Goal: Task Accomplishment & Management: Use online tool/utility

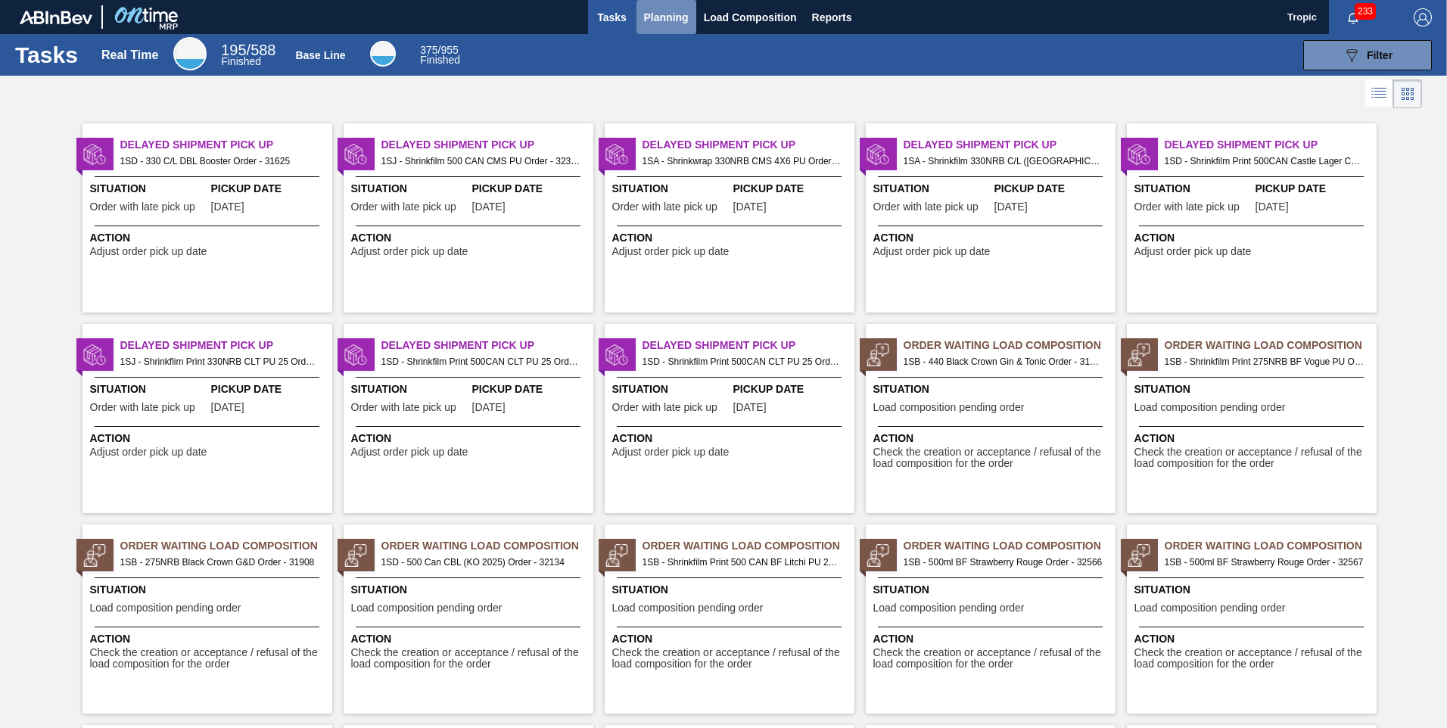
click at [667, 19] on span "Planning" at bounding box center [666, 17] width 45 height 18
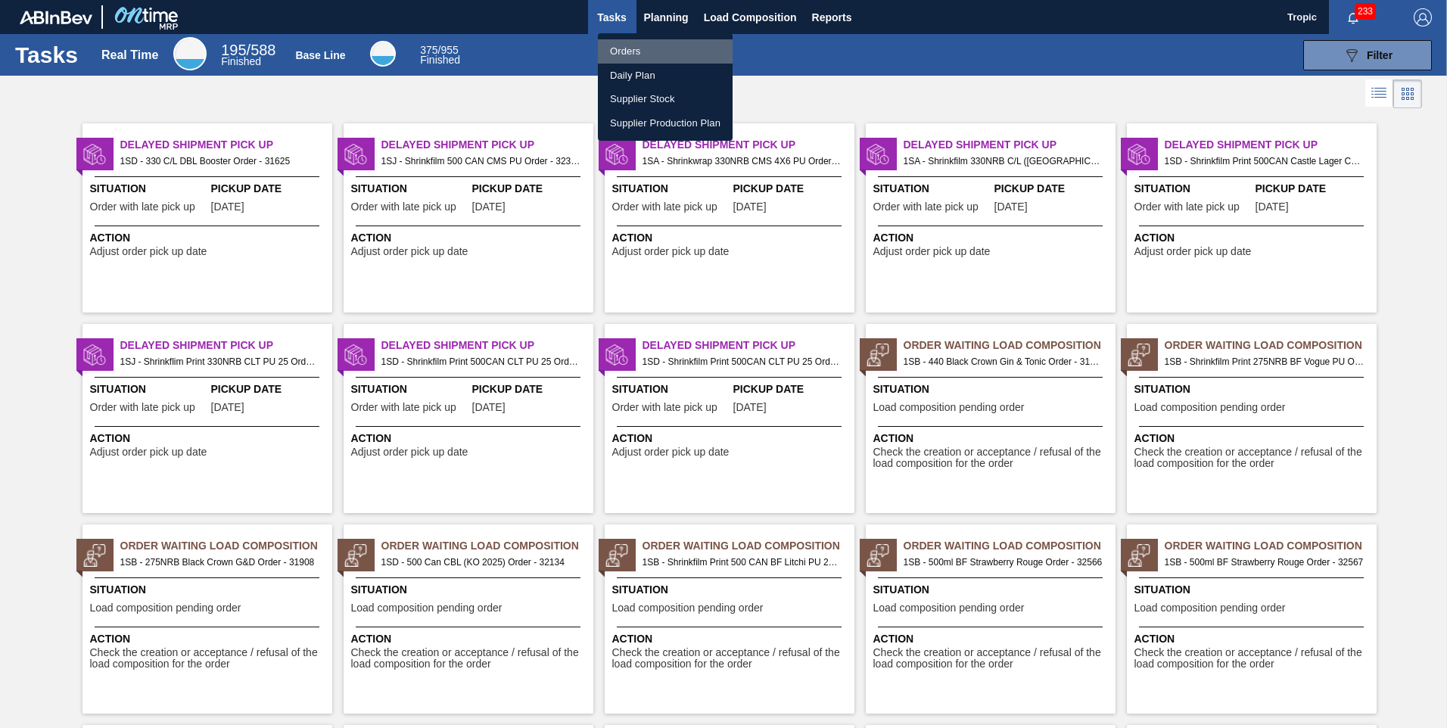
click at [640, 57] on li "Orders" at bounding box center [665, 51] width 135 height 24
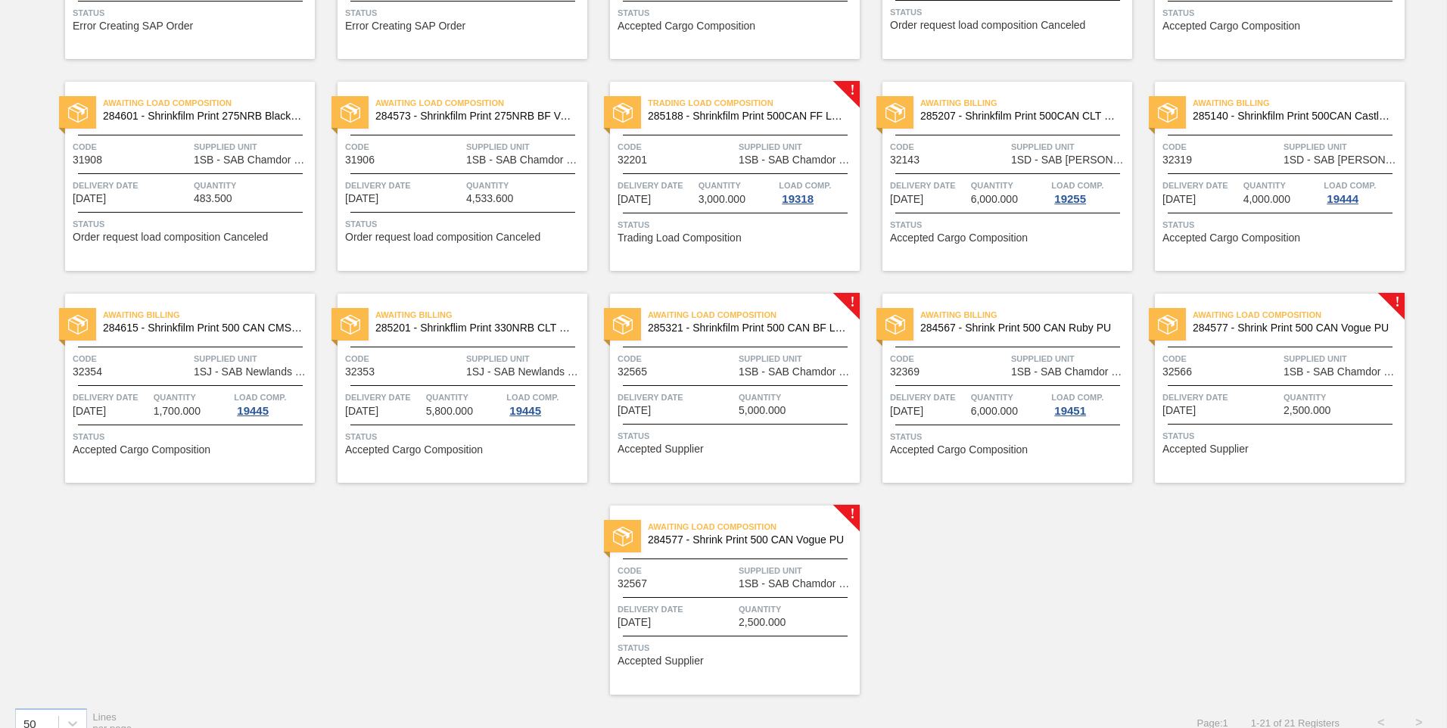
scroll to position [503, 0]
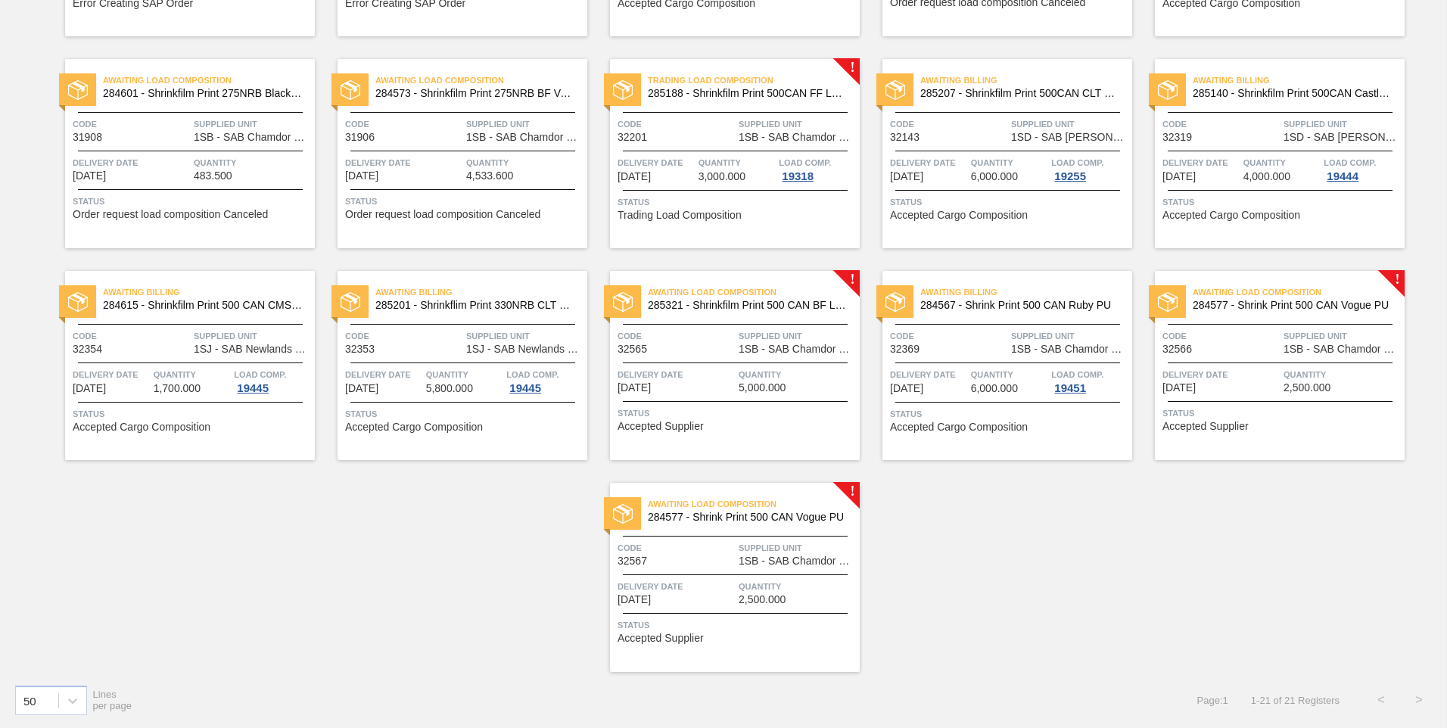
click at [753, 338] on span "Supplied Unit" at bounding box center [797, 335] width 117 height 15
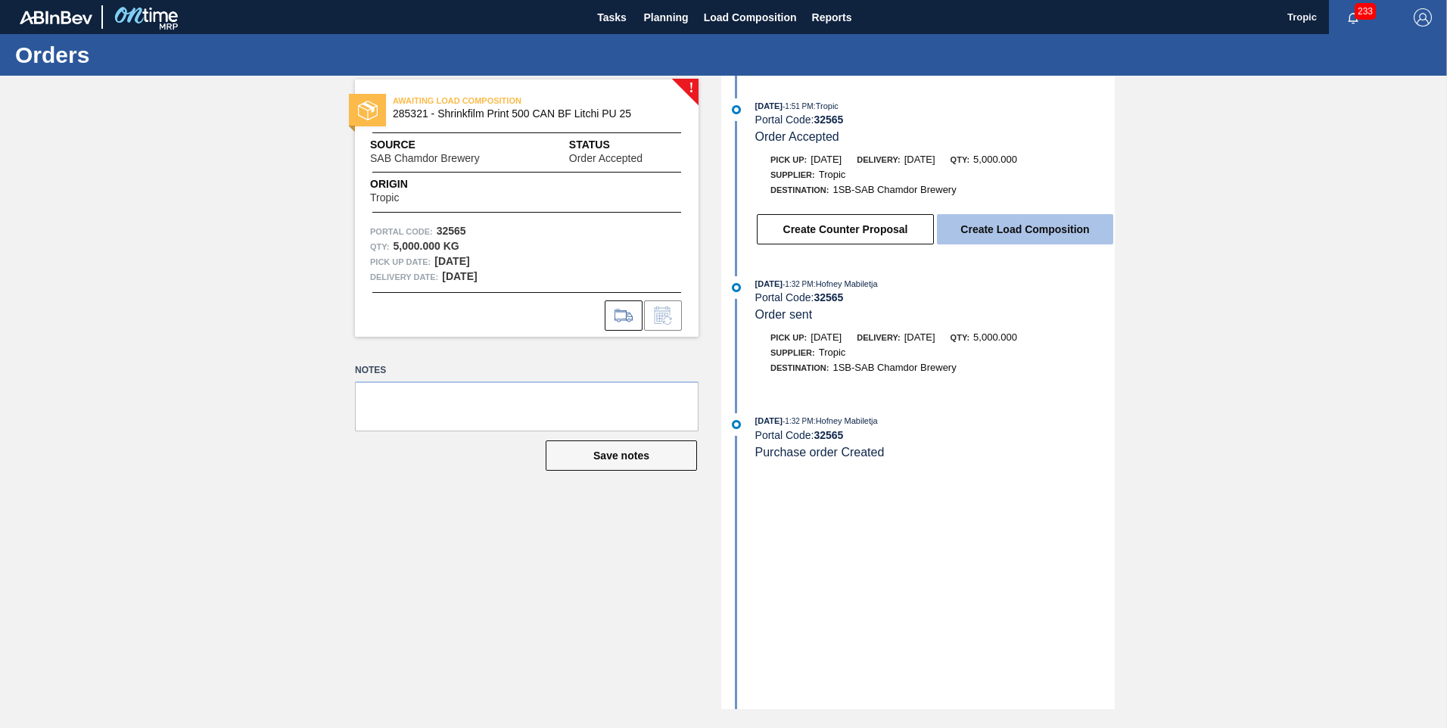
click at [961, 217] on button "Create Load Composition" at bounding box center [1025, 229] width 176 height 30
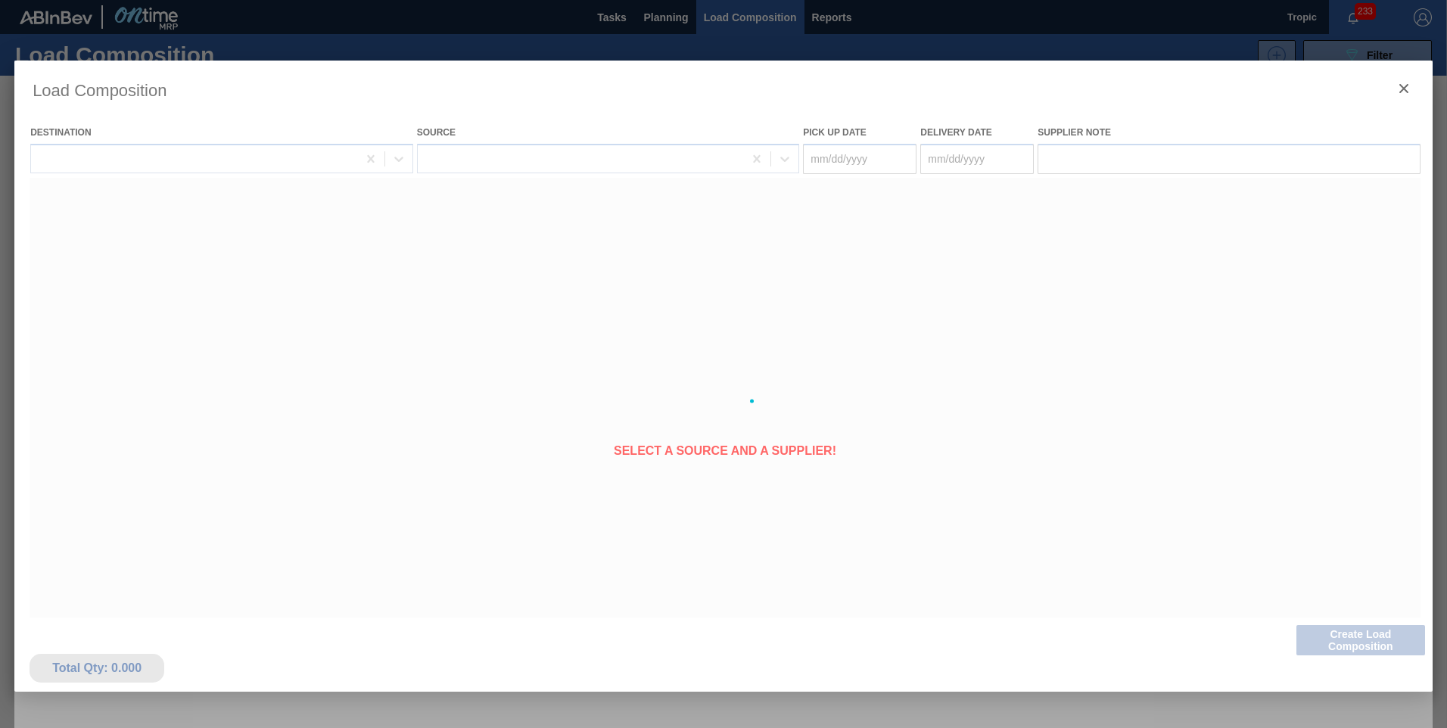
type Date "[DATE]"
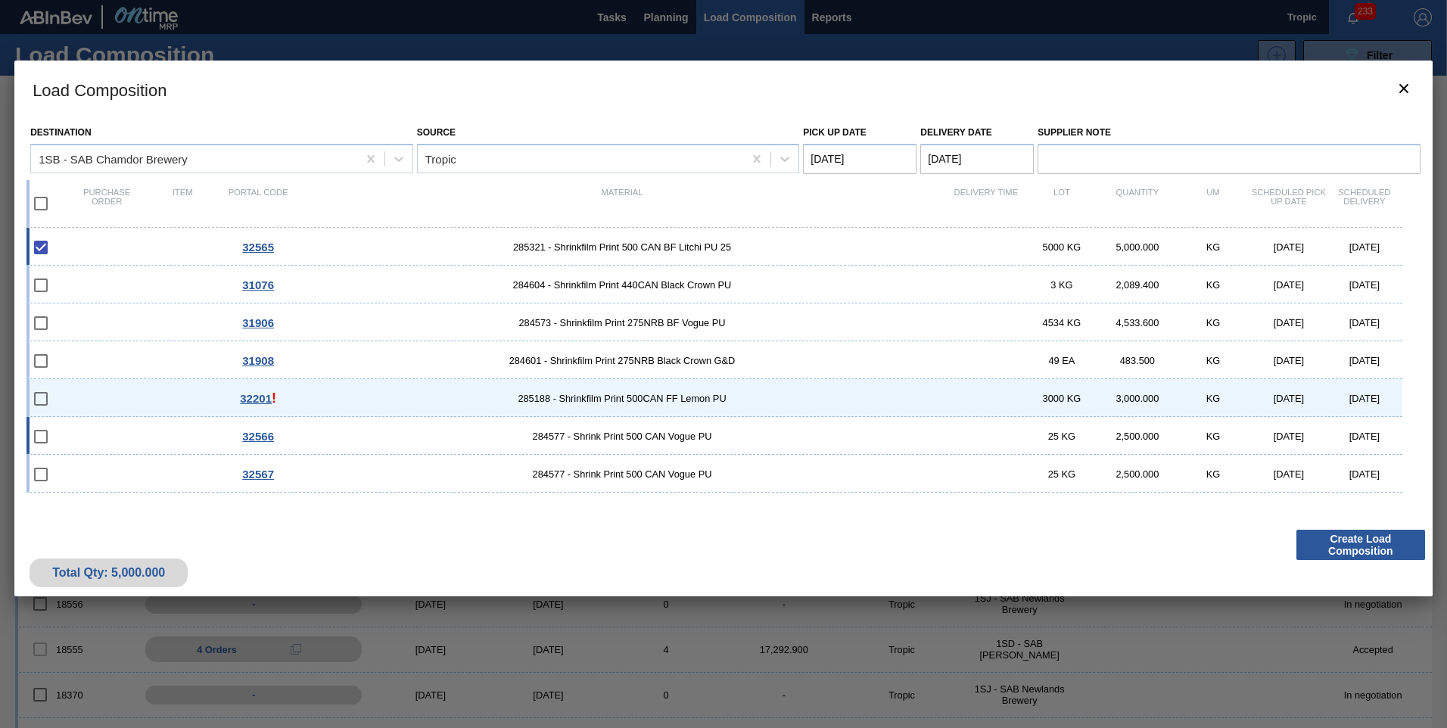
click at [44, 434] on input "checkbox" at bounding box center [41, 437] width 32 height 32
checkbox input "false"
click at [42, 477] on input "checkbox" at bounding box center [41, 475] width 32 height 32
checkbox input "false"
click at [33, 284] on input "checkbox" at bounding box center [41, 285] width 32 height 32
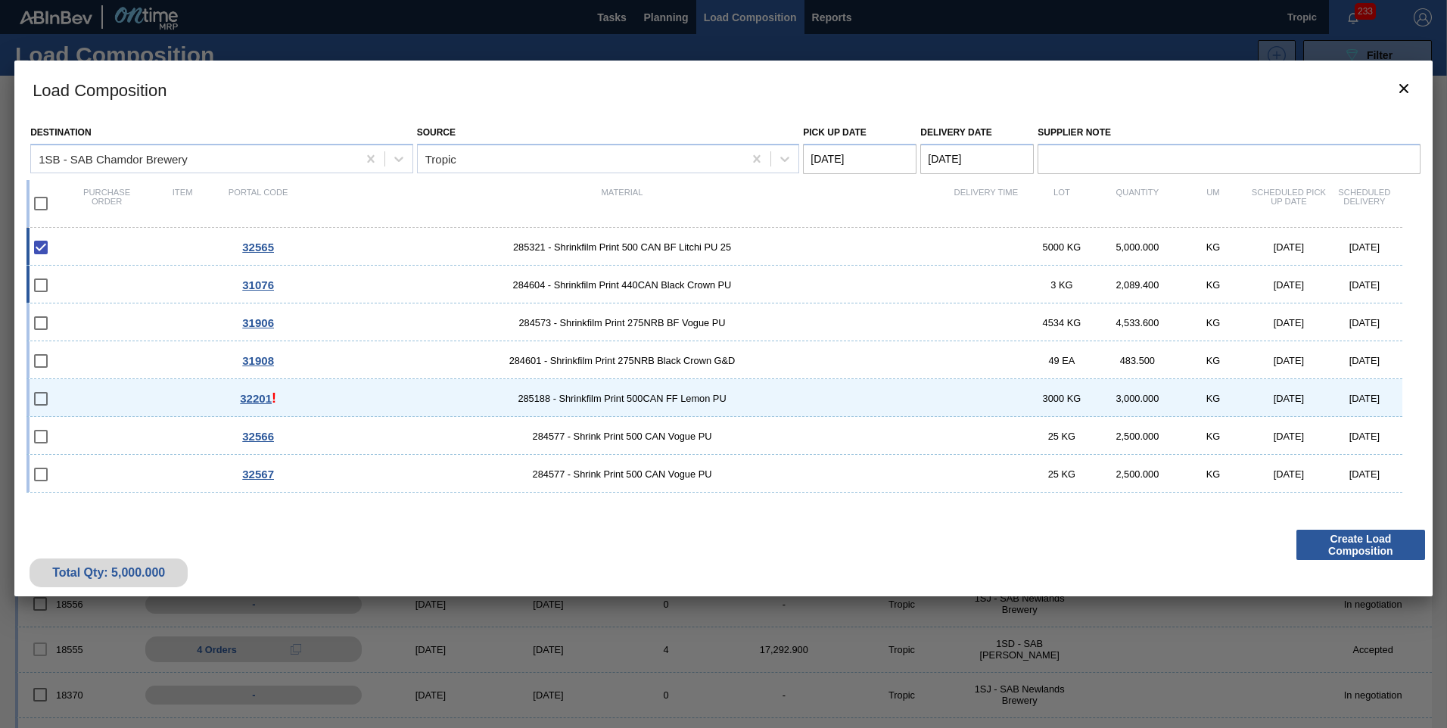
checkbox input "false"
click at [43, 323] on input "checkbox" at bounding box center [41, 323] width 32 height 32
checkbox input "false"
click at [34, 205] on input "checkbox" at bounding box center [41, 204] width 32 height 32
checkbox input "true"
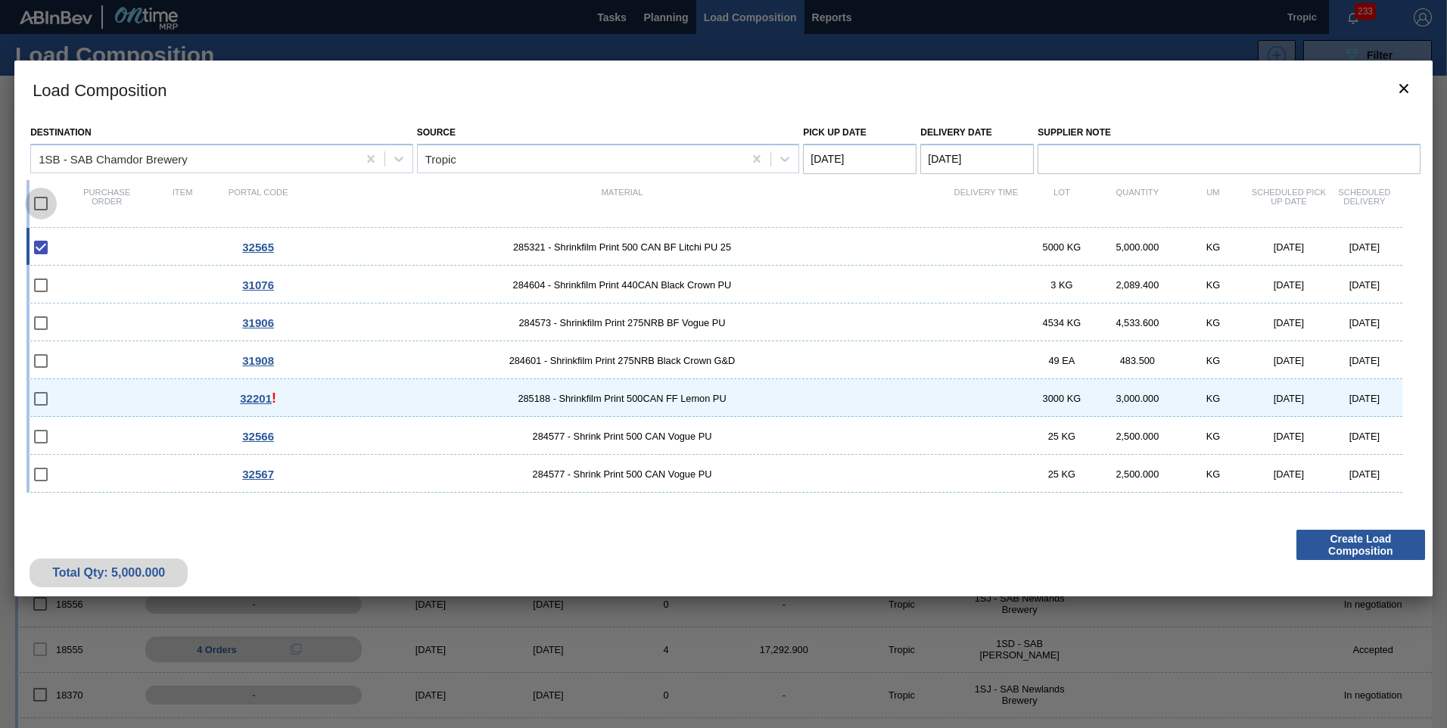
checkbox input "true"
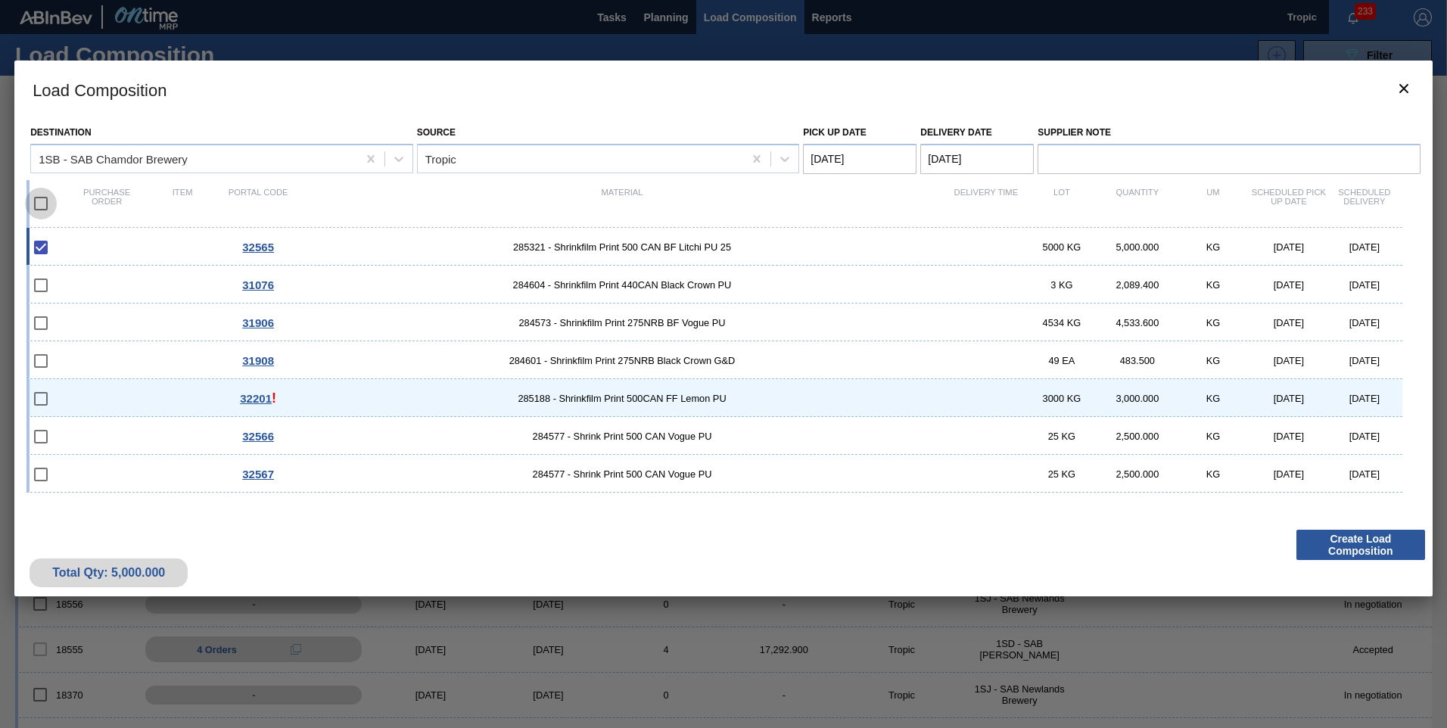
checkbox input "true"
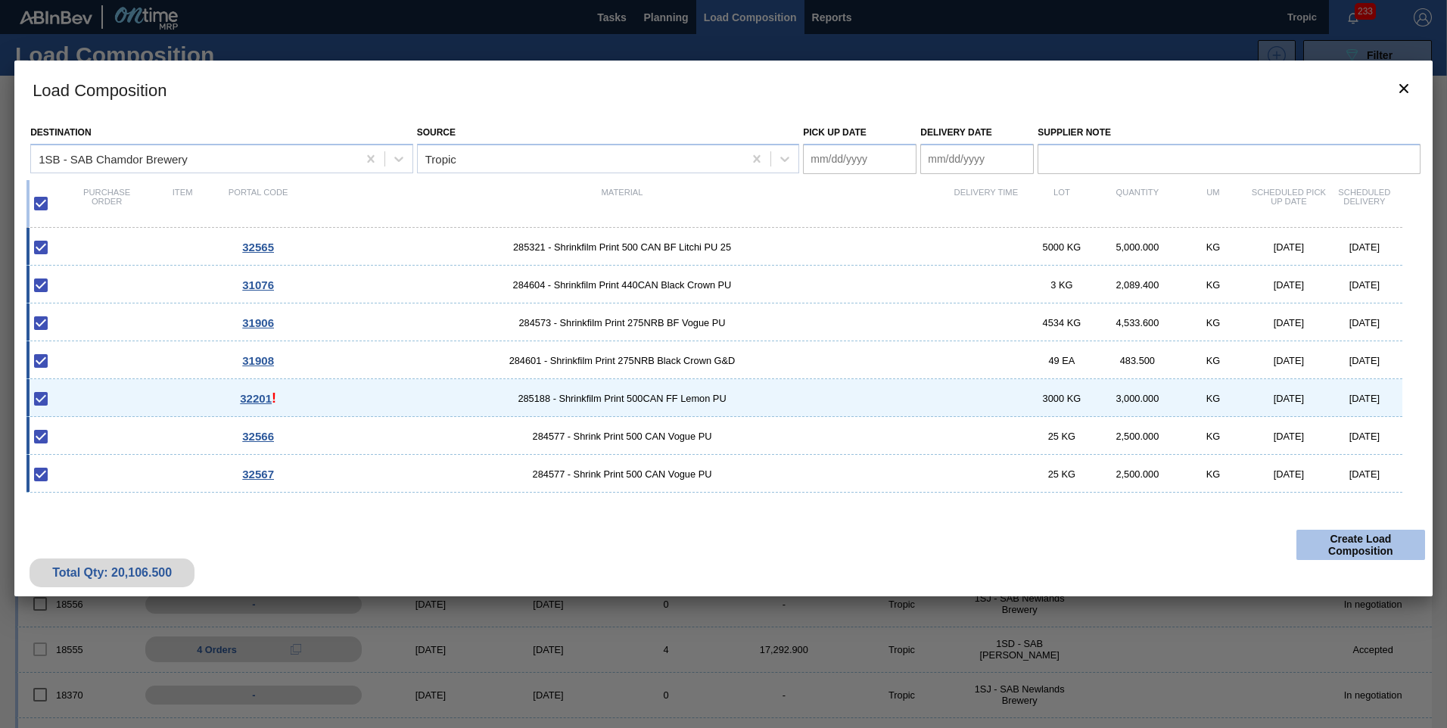
click at [1343, 543] on button "Create Load Composition" at bounding box center [1361, 545] width 129 height 30
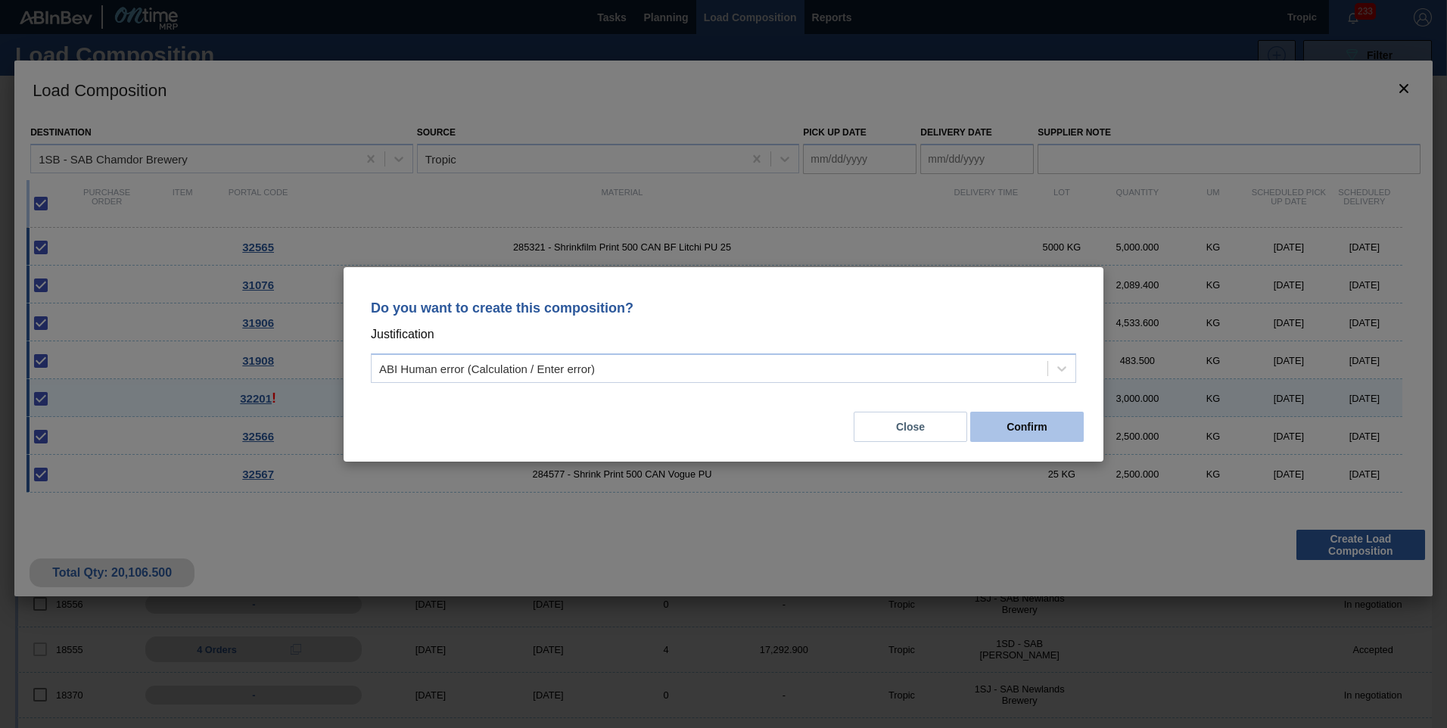
click at [1010, 432] on button "Confirm" at bounding box center [1027, 427] width 114 height 30
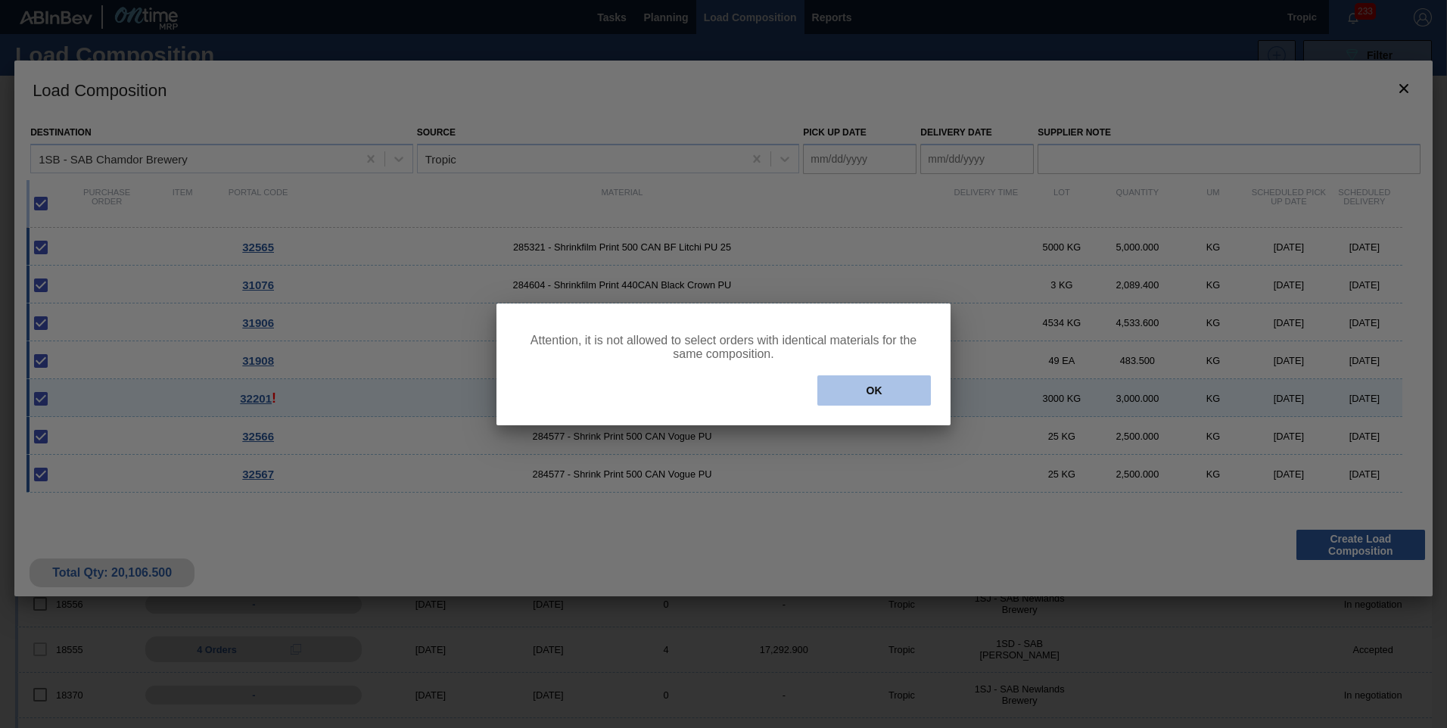
click at [878, 392] on button "OK" at bounding box center [874, 390] width 114 height 30
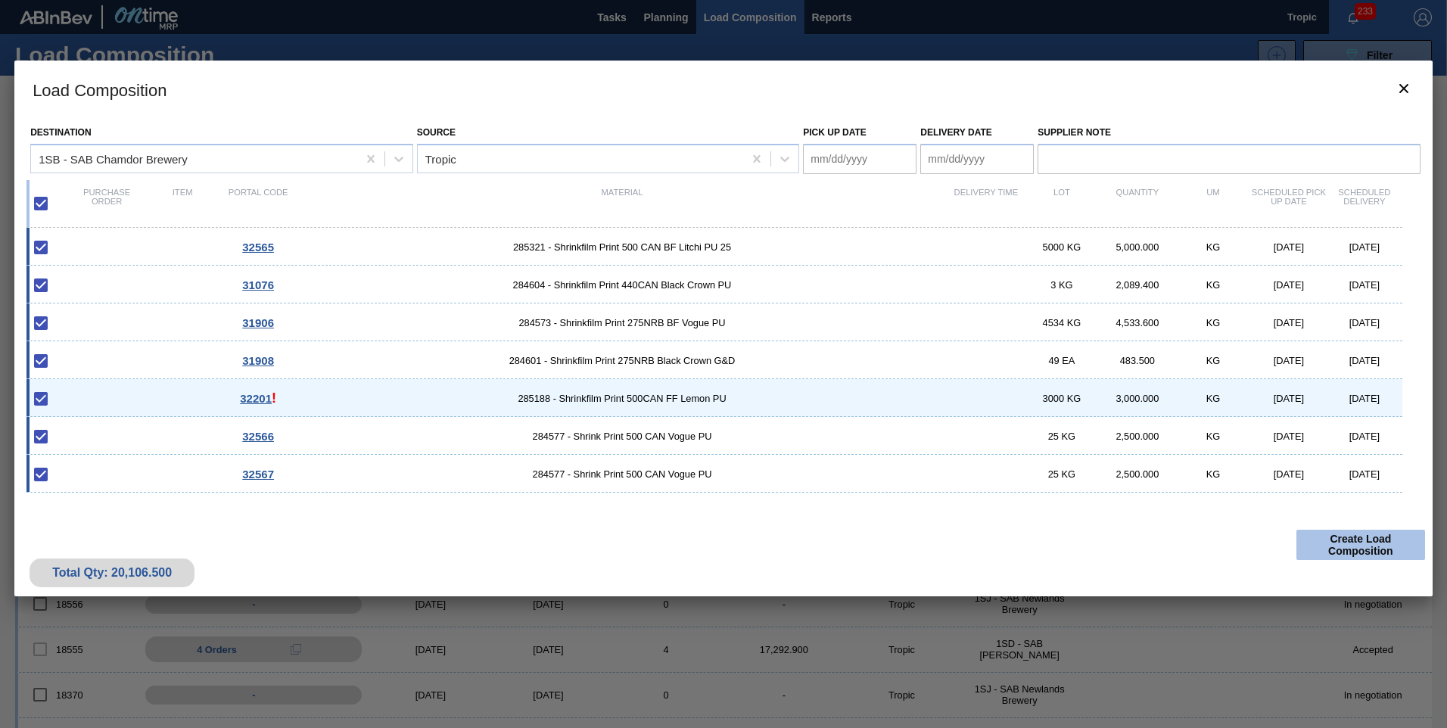
click at [1350, 538] on button "Create Load Composition" at bounding box center [1361, 545] width 129 height 30
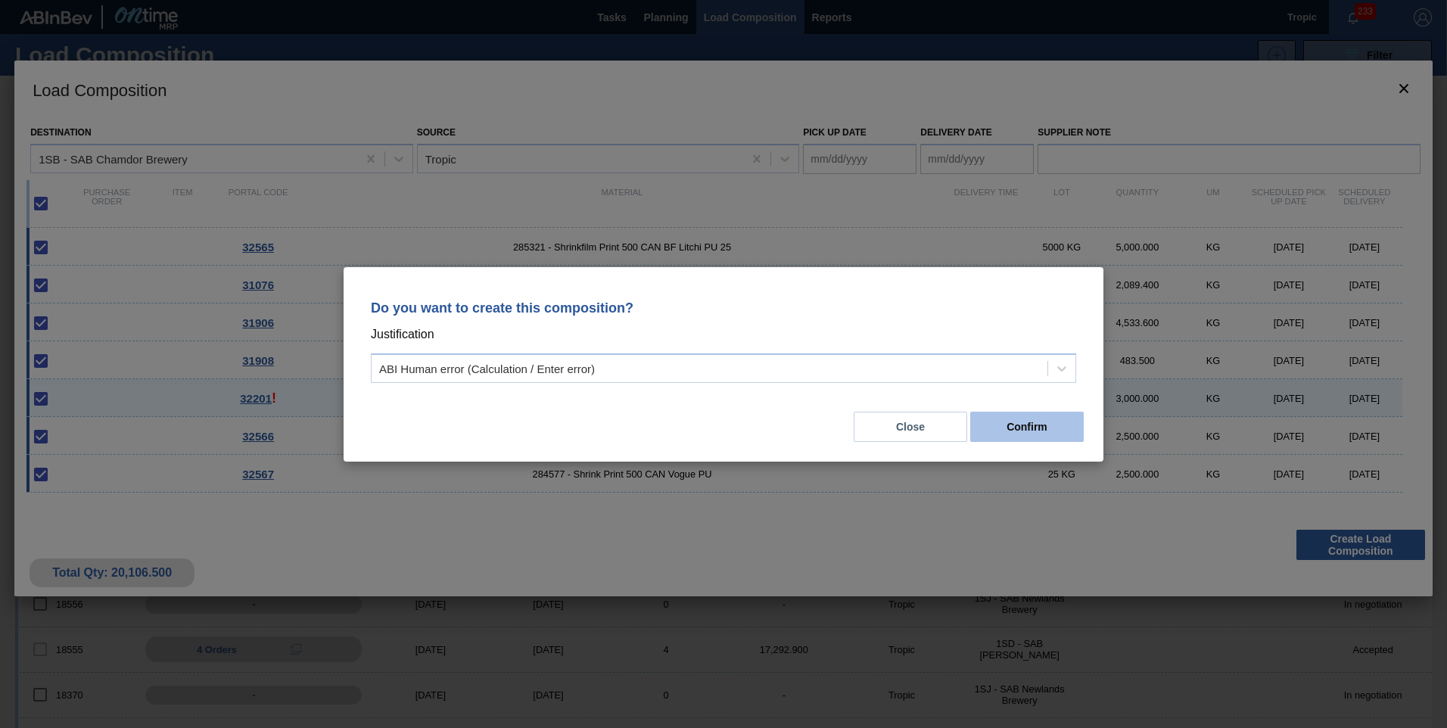
click at [1051, 434] on button "Confirm" at bounding box center [1027, 427] width 114 height 30
